Goal: Information Seeking & Learning: Compare options

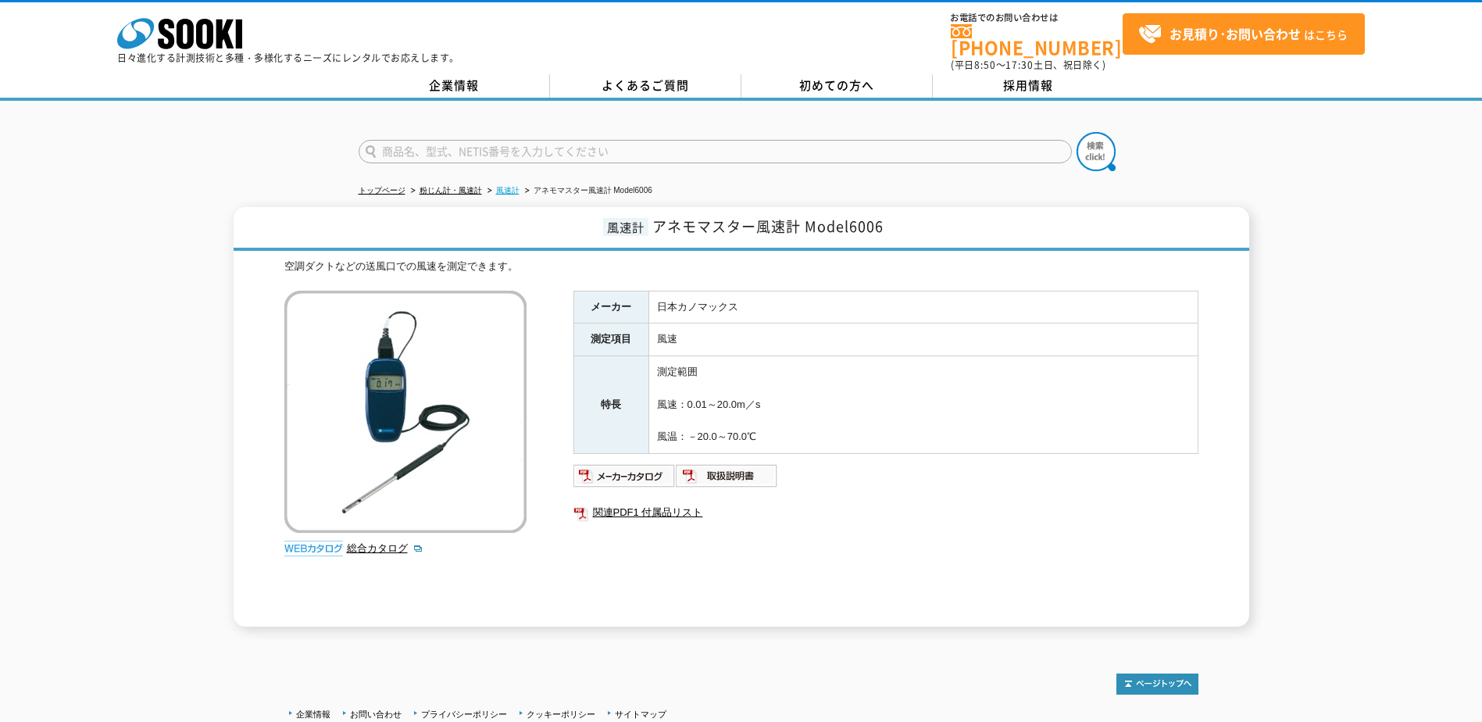
click at [505, 186] on link "風速計" at bounding box center [507, 190] width 23 height 9
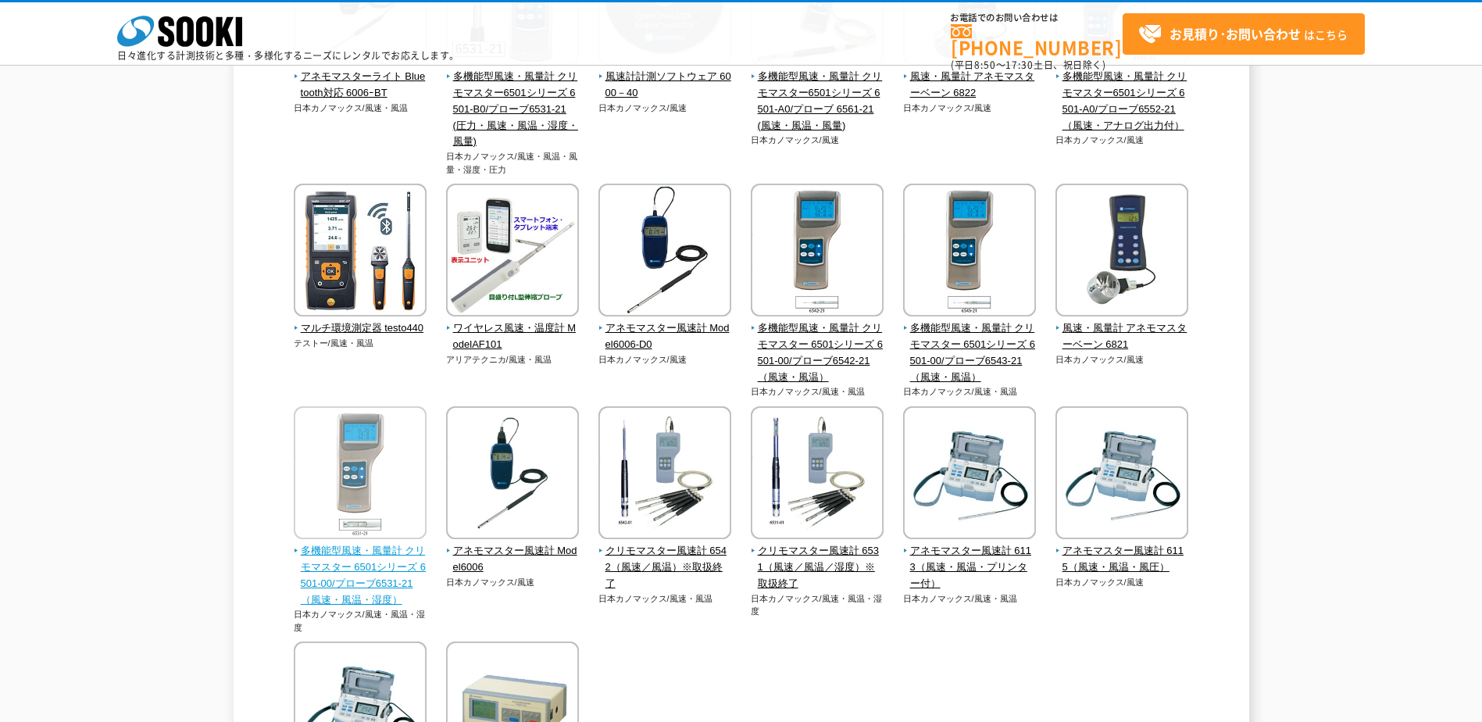
scroll to position [78, 0]
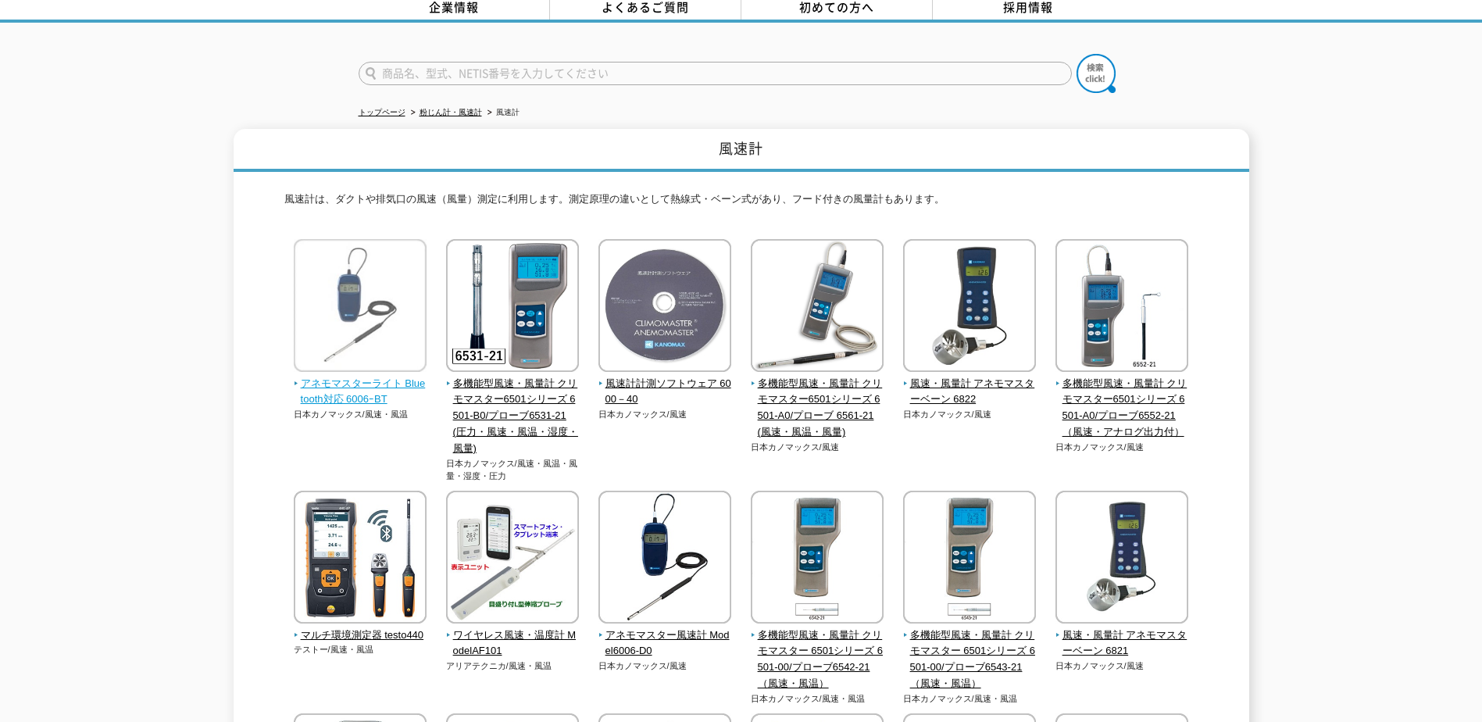
click at [356, 376] on span "アネモマスターライト Bluetooth対応 6006ｰBT" at bounding box center [361, 392] width 134 height 33
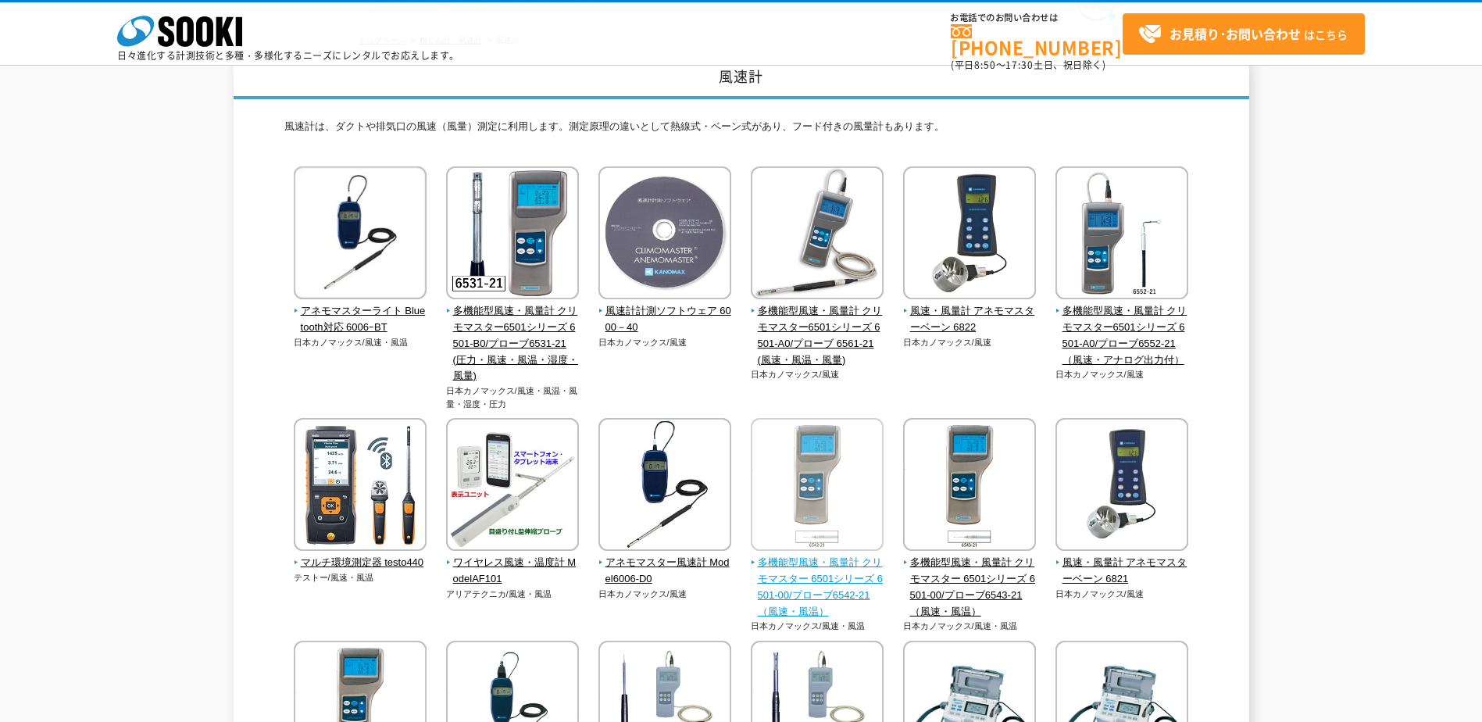
scroll to position [313, 0]
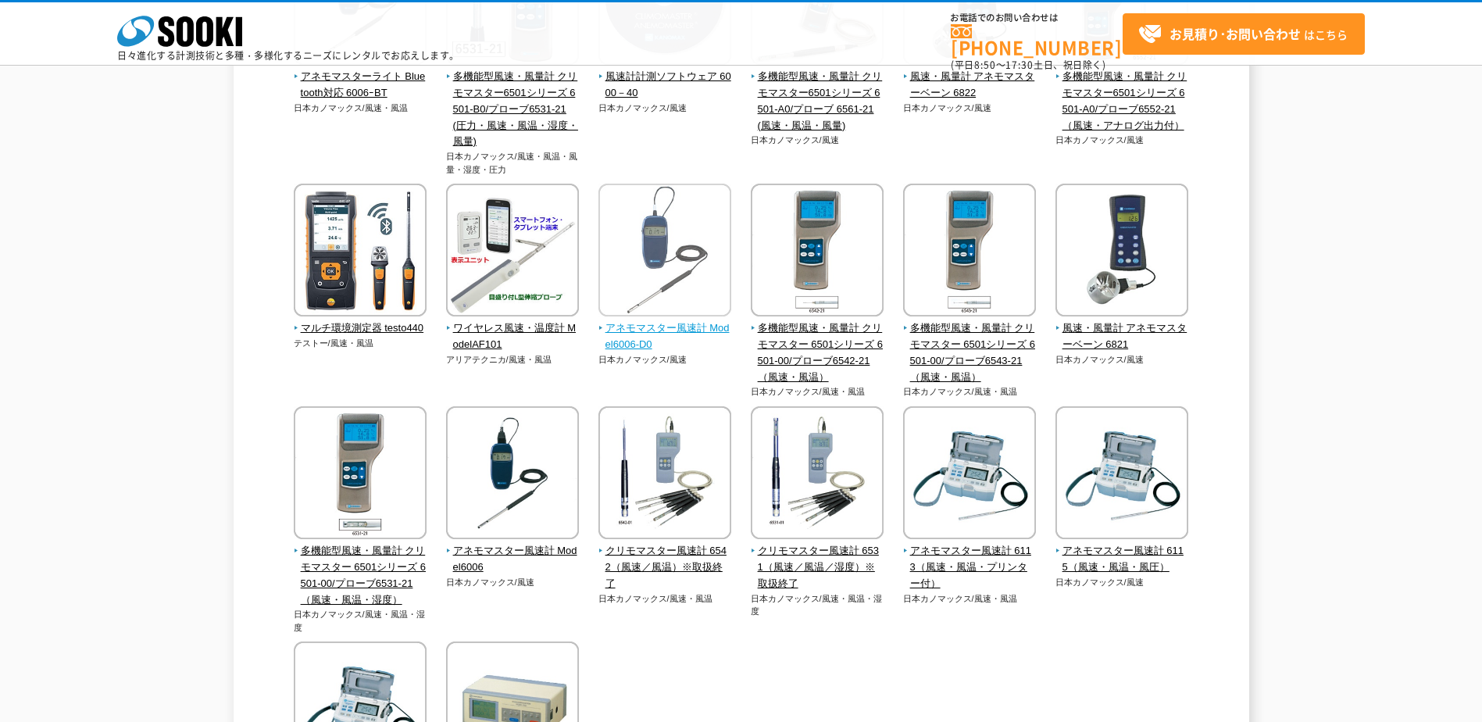
click at [672, 329] on span "アネモマスター風速計 Model6006-D0" at bounding box center [666, 336] width 134 height 33
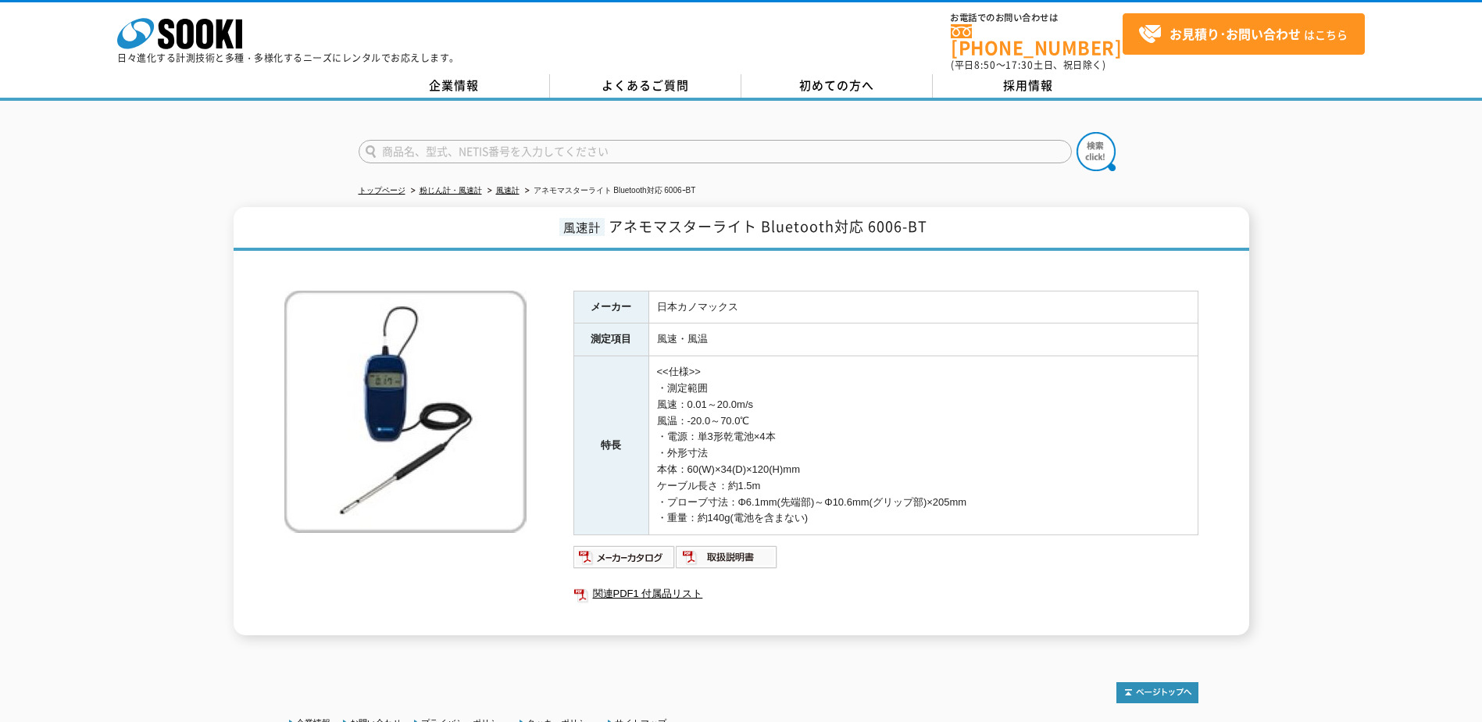
scroll to position [126, 0]
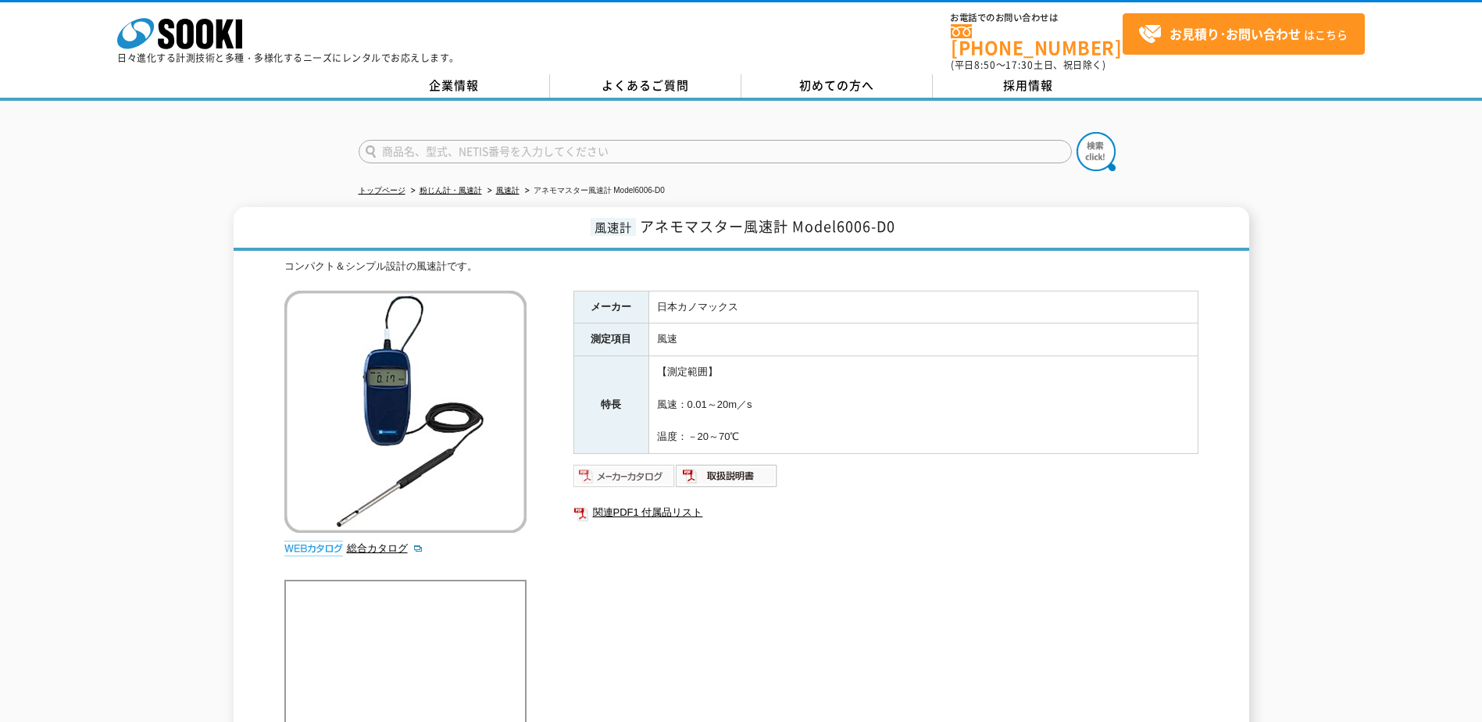
click at [620, 464] on img at bounding box center [625, 475] width 102 height 25
